Goal: Task Accomplishment & Management: Manage account settings

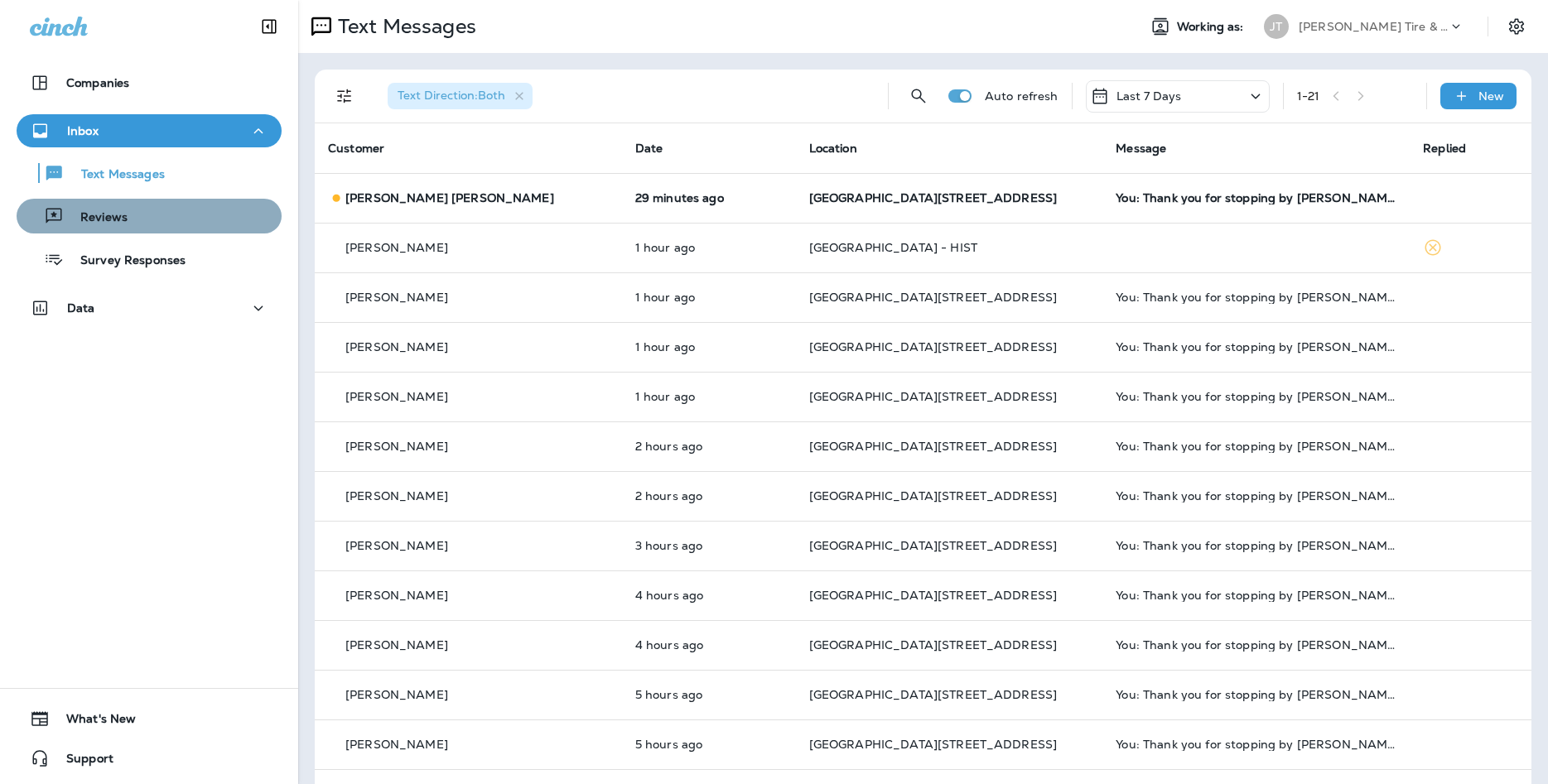
click at [215, 218] on div "Reviews" at bounding box center [150, 216] width 252 height 25
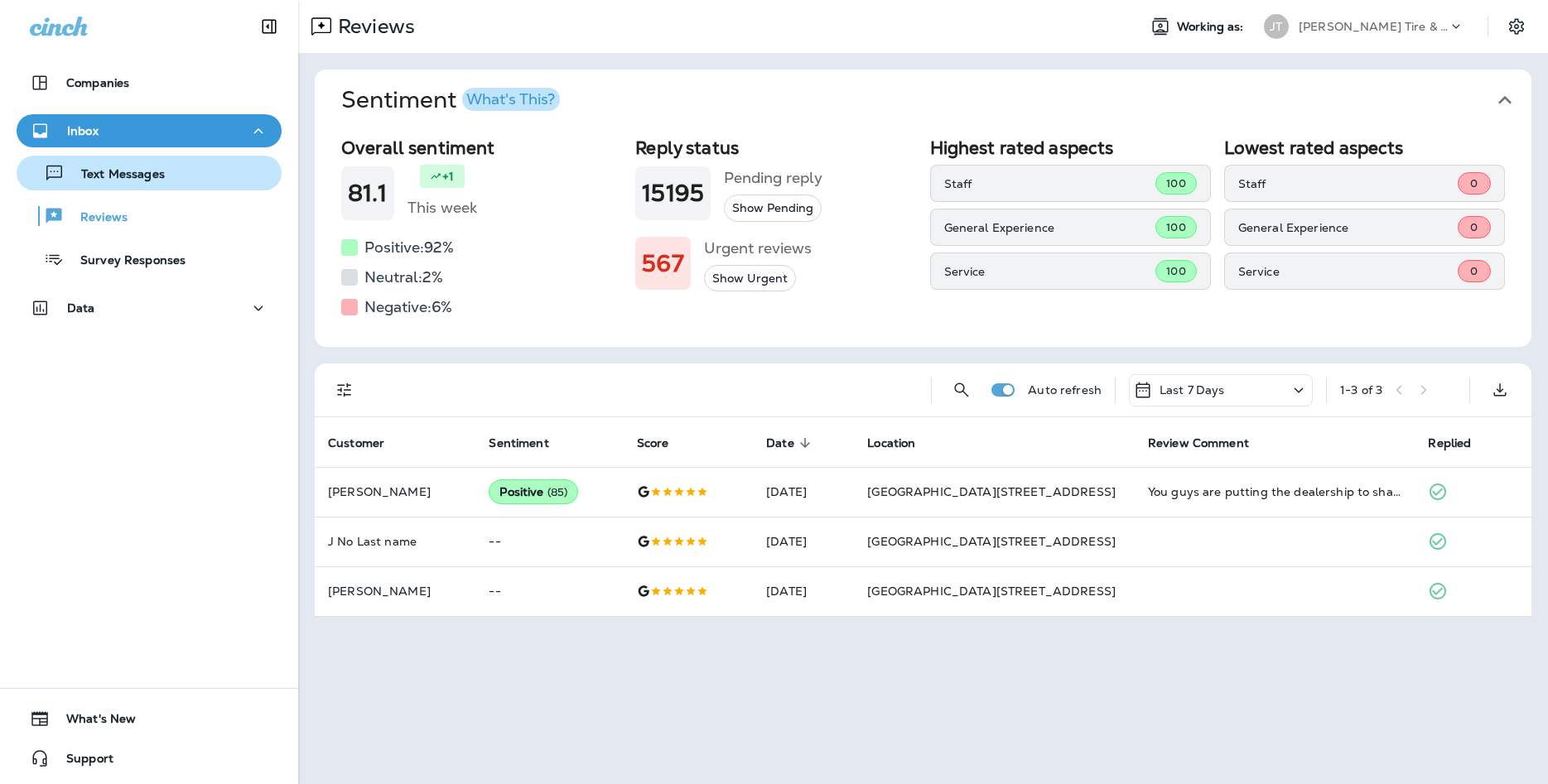
click at [211, 157] on button "Text Messages" at bounding box center [150, 173] width 265 height 35
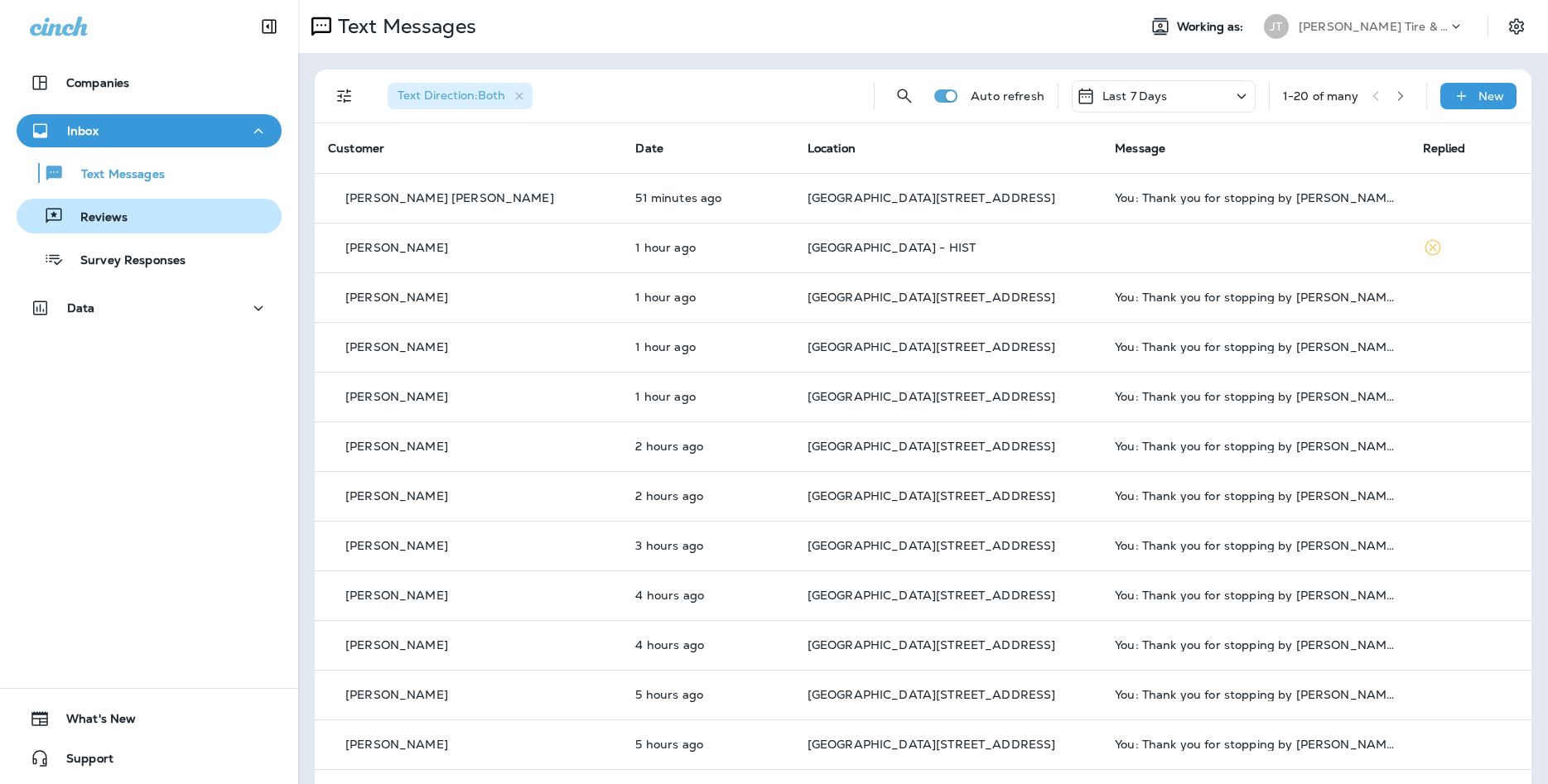
click at [157, 219] on div "Reviews" at bounding box center [150, 216] width 252 height 25
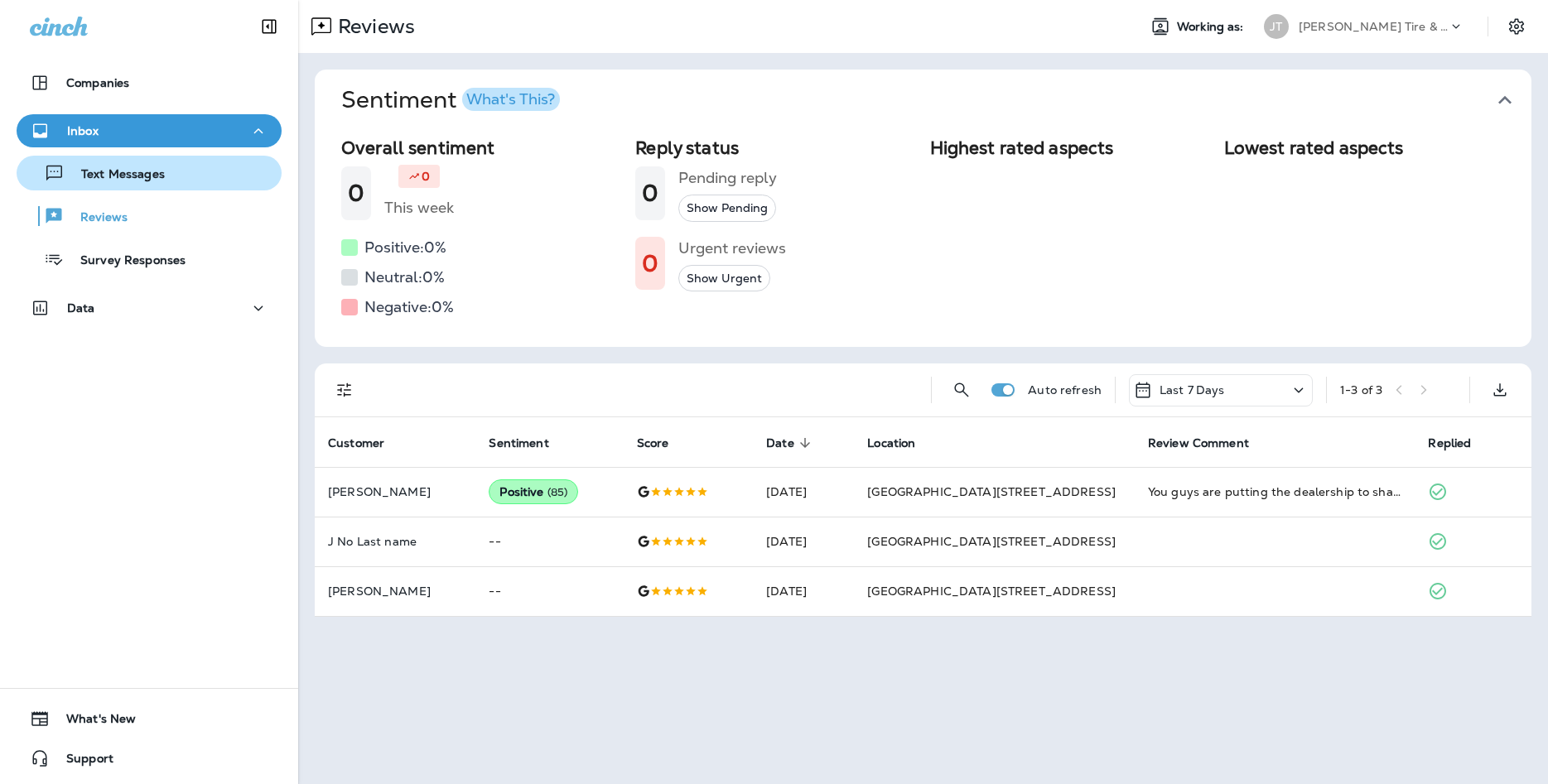
click at [159, 172] on p "Text Messages" at bounding box center [114, 175] width 100 height 16
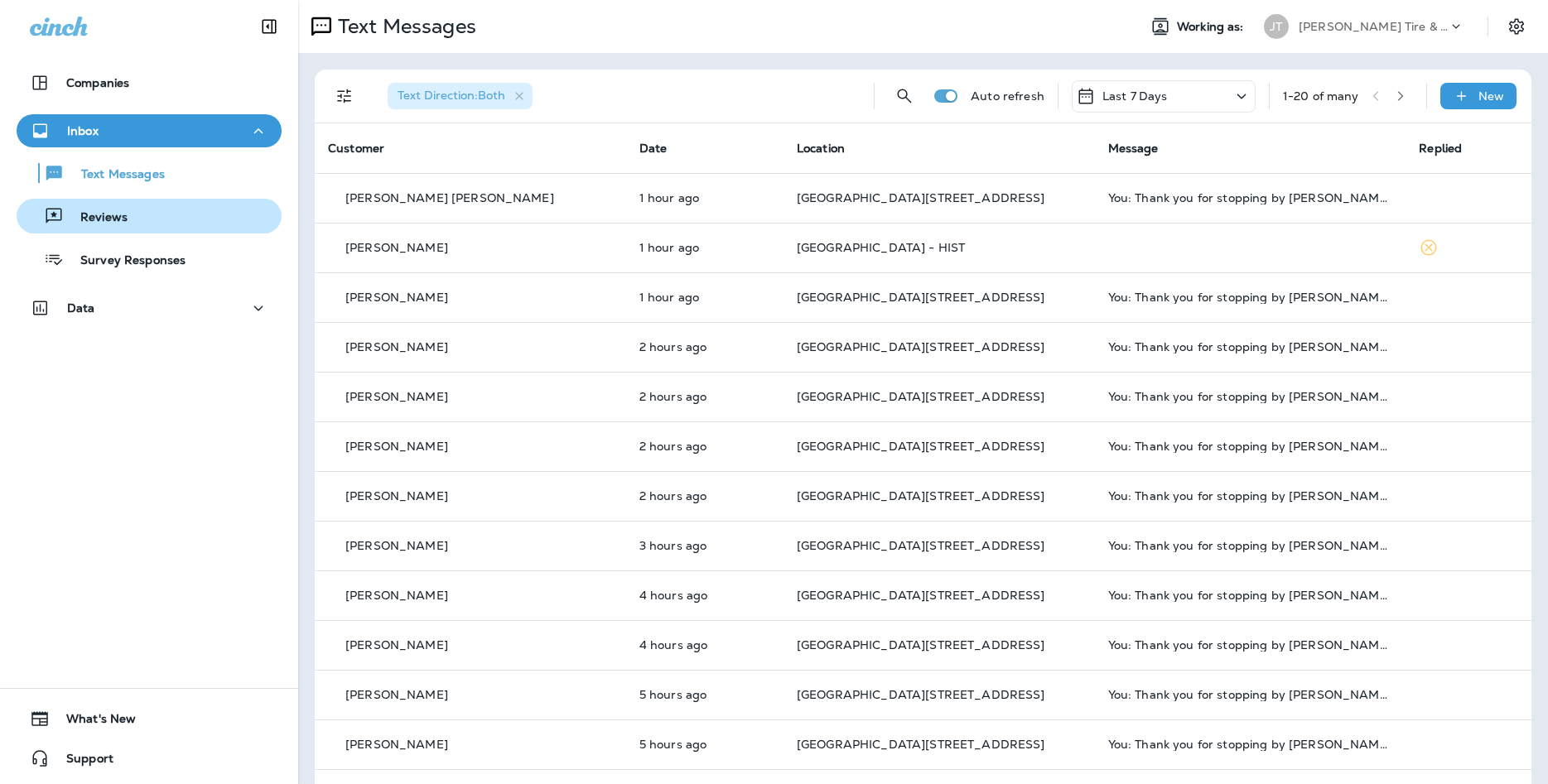
click at [73, 208] on div "Reviews" at bounding box center [76, 216] width 104 height 25
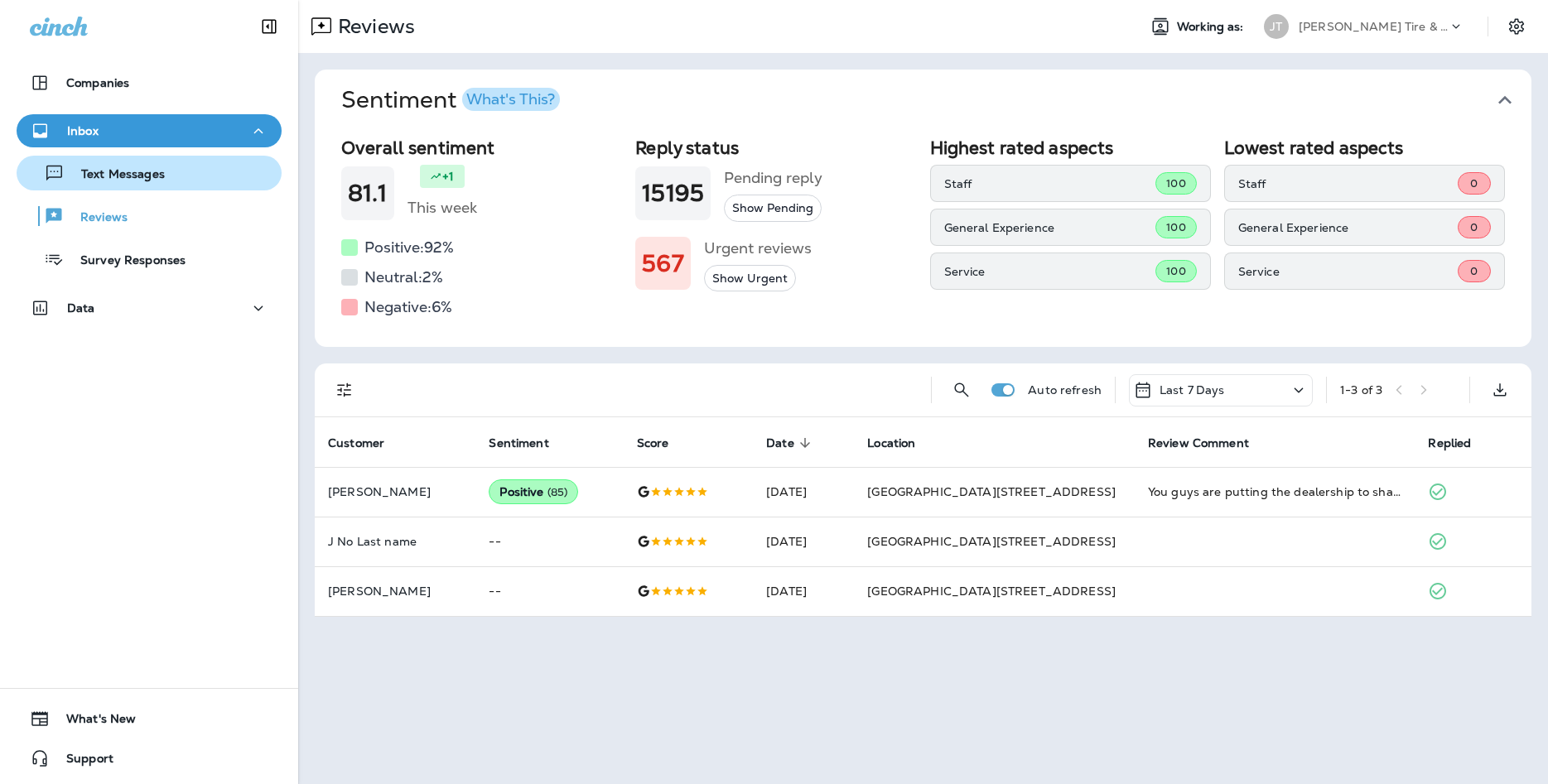
click at [206, 166] on div "Text Messages" at bounding box center [150, 173] width 252 height 25
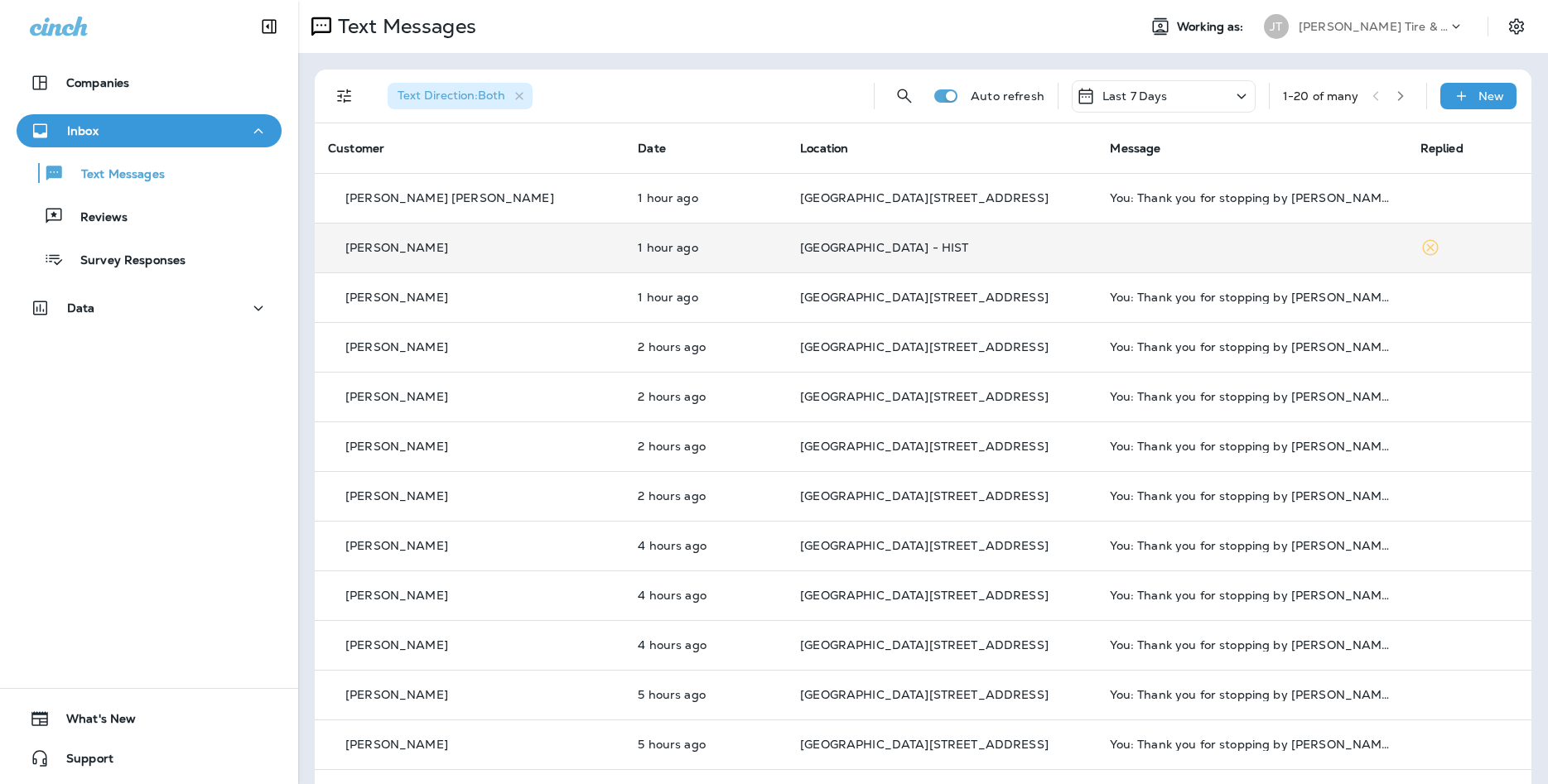
click at [1299, 257] on td at bounding box center [1251, 247] width 309 height 50
